Goal: Information Seeking & Learning: Learn about a topic

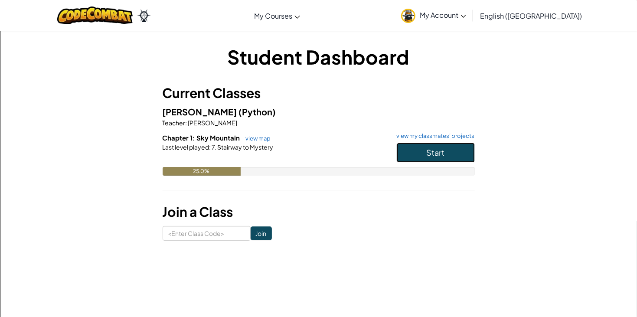
click at [431, 145] on button "Start" at bounding box center [436, 153] width 78 height 20
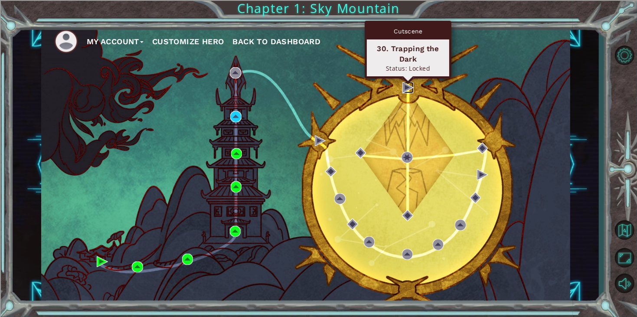
click at [403, 86] on img at bounding box center [407, 87] width 11 height 11
